Goal: Information Seeking & Learning: Learn about a topic

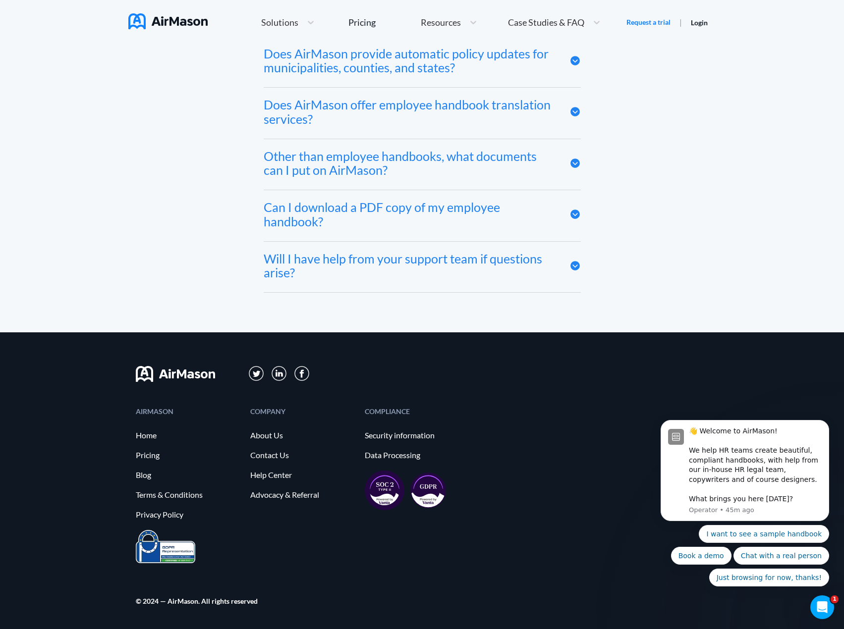
scroll to position [5252, 0]
click at [265, 433] on link "About Us" at bounding box center [302, 435] width 105 height 9
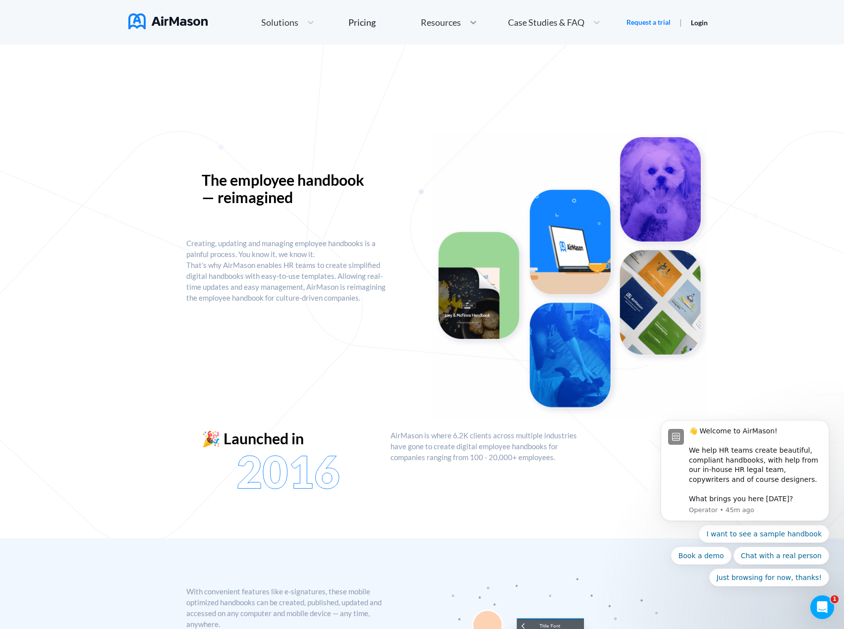
click at [464, 26] on div at bounding box center [473, 22] width 18 height 10
click at [472, 111] on span "About AirMason" at bounding box center [490, 112] width 64 height 10
click at [279, 25] on span "Solutions" at bounding box center [279, 22] width 37 height 9
click at [348, 108] on span "CoLaunch Partners" at bounding box center [331, 109] width 74 height 10
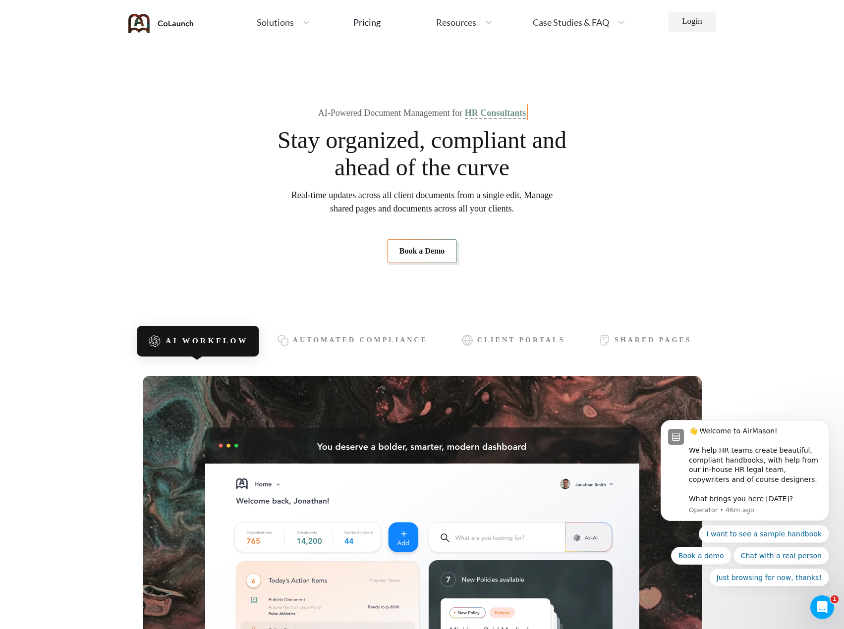
click at [477, 19] on div "Resources" at bounding box center [455, 22] width 49 height 12
click at [484, 86] on span "Help center" at bounding box center [495, 87] width 45 height 10
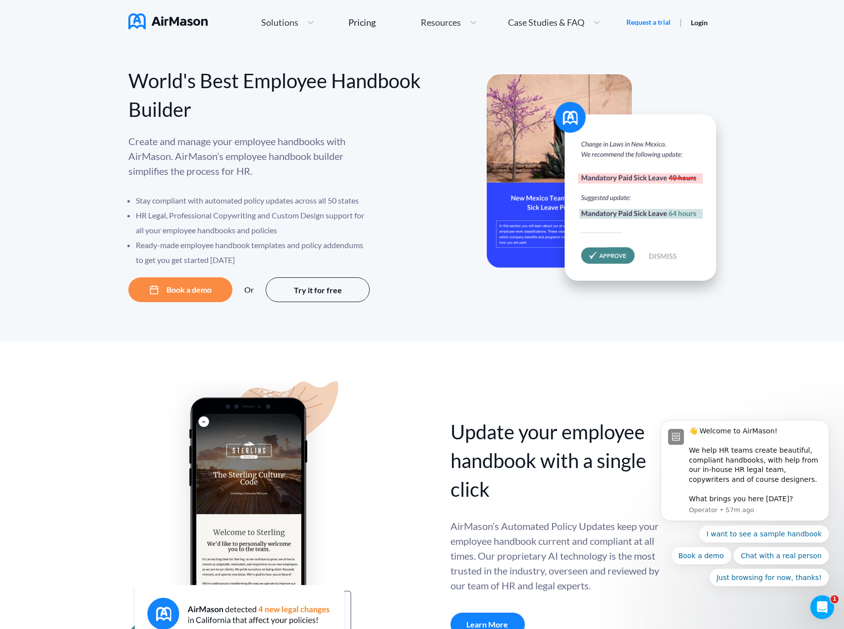
drag, startPoint x: 68, startPoint y: 70, endPoint x: 103, endPoint y: 64, distance: 35.7
click at [68, 70] on div "World's Best Employee Handbook Builder Create and manage your employee handbook…" at bounding box center [422, 193] width 844 height 297
click at [565, 24] on span "Case Studies & FAQ" at bounding box center [546, 22] width 76 height 9
click at [564, 64] on span "MT+Co." at bounding box center [559, 61] width 32 height 10
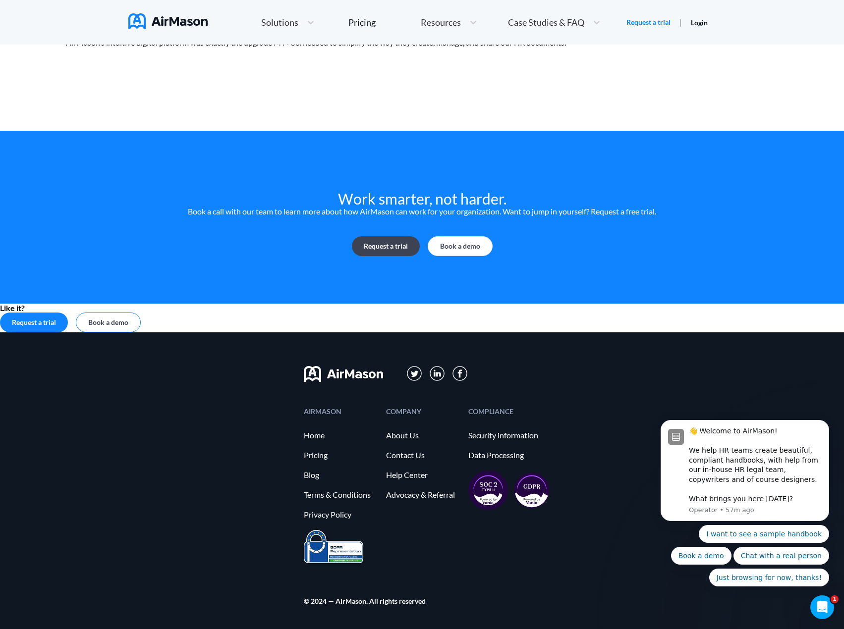
scroll to position [2559, 0]
click at [386, 497] on link "Advocacy & Referral" at bounding box center [422, 495] width 72 height 9
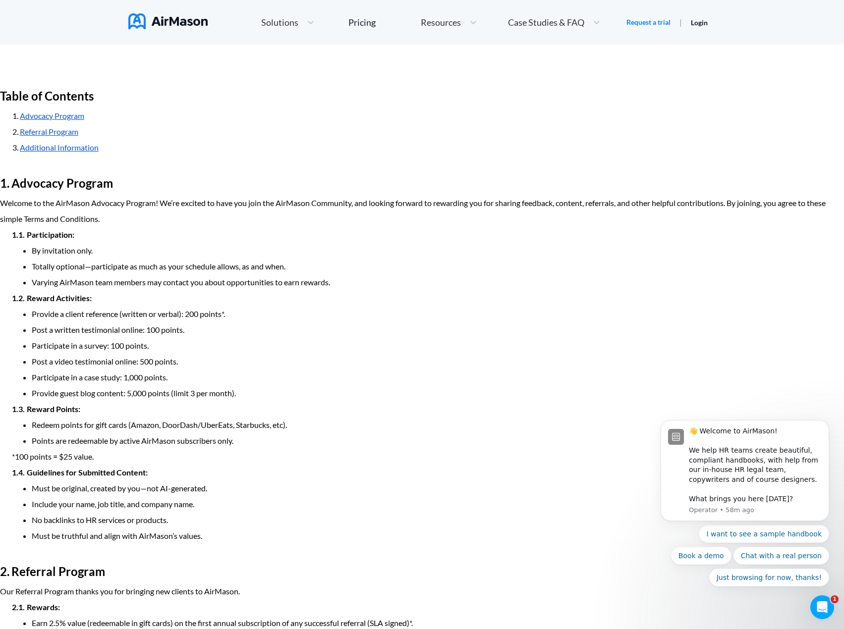
click at [281, 259] on li "By invitation only." at bounding box center [438, 251] width 812 height 16
